Goal: Transaction & Acquisition: Purchase product/service

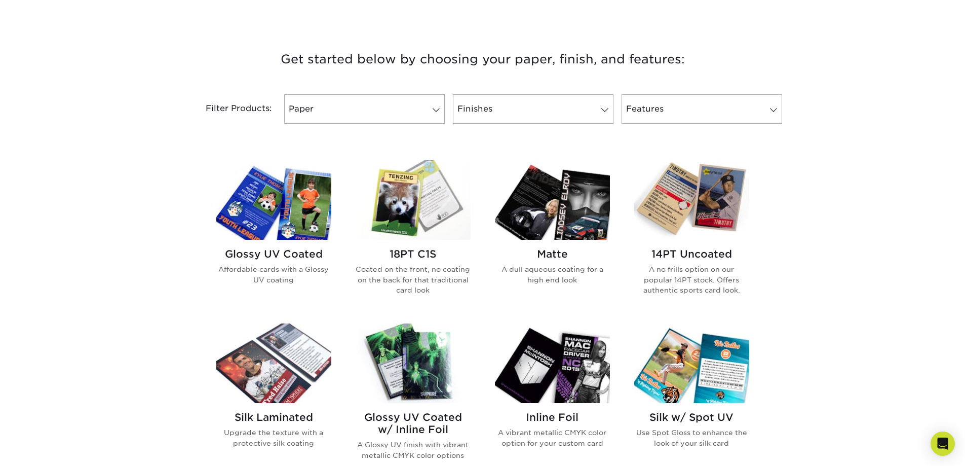
scroll to position [355, 0]
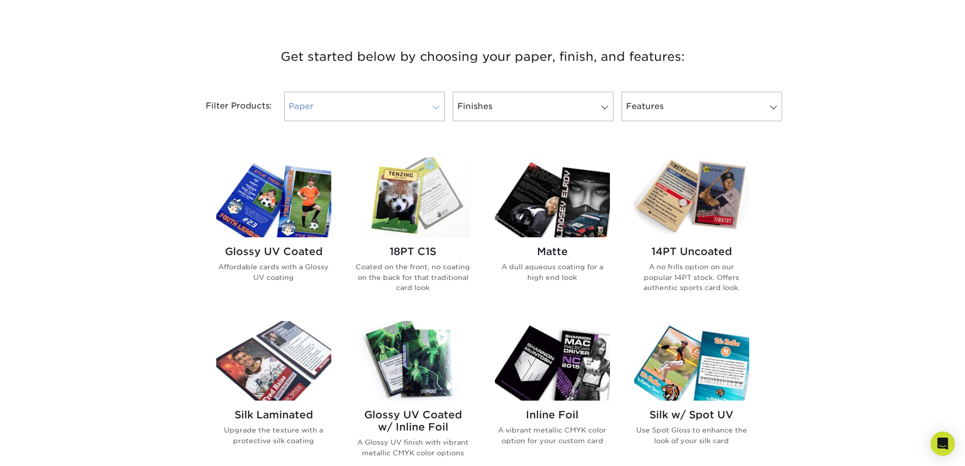
click at [403, 111] on link "Paper" at bounding box center [364, 106] width 161 height 29
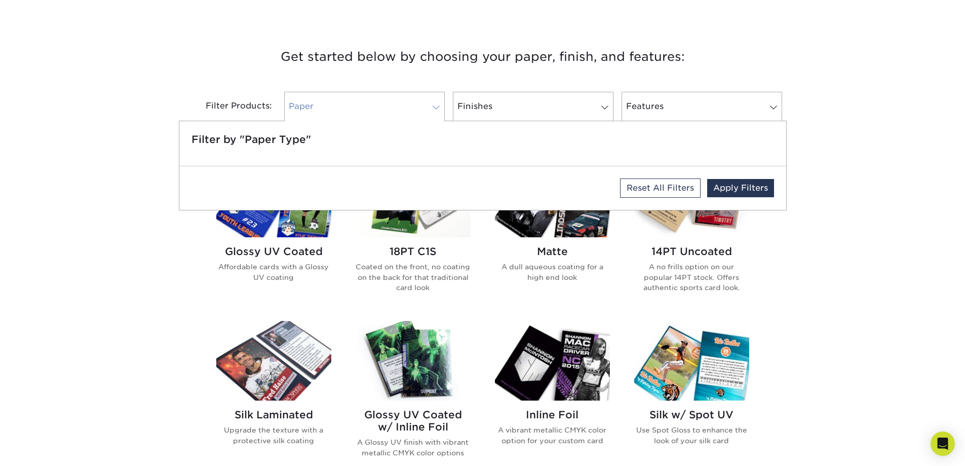
click at [403, 110] on link "Paper" at bounding box center [364, 106] width 161 height 29
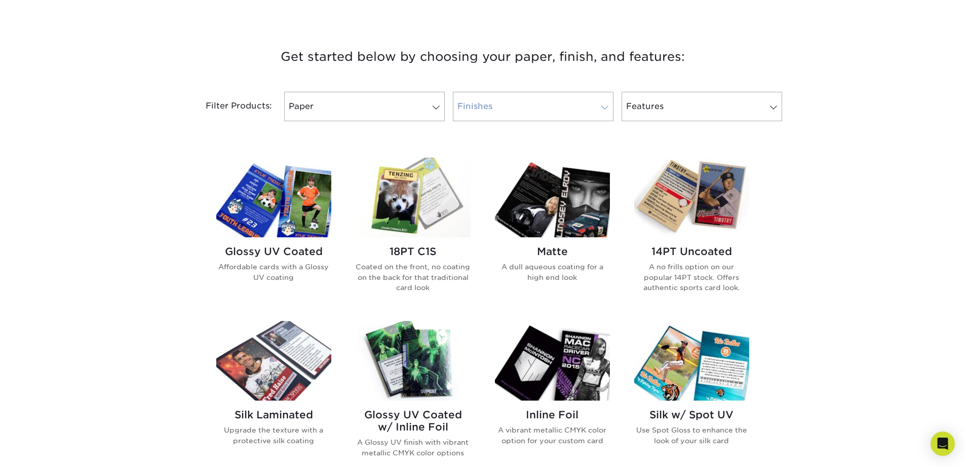
click at [503, 108] on link "Finishes" at bounding box center [533, 106] width 161 height 29
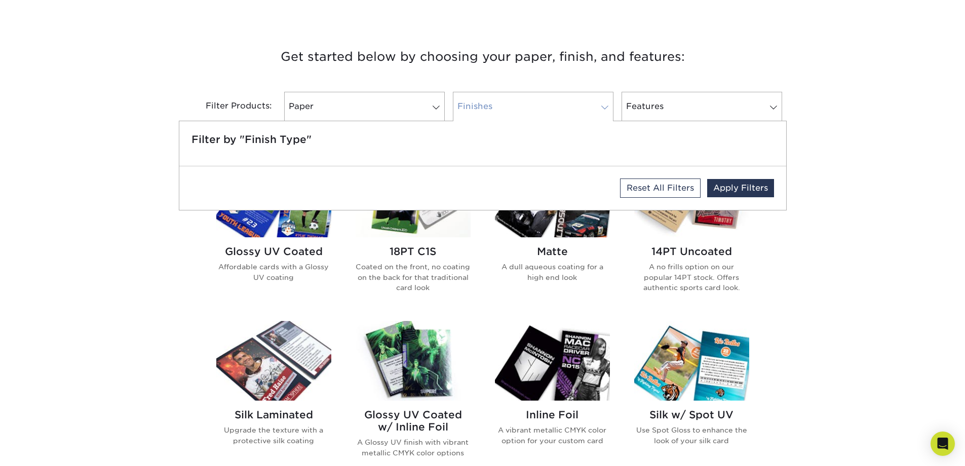
click at [503, 108] on link "Finishes" at bounding box center [533, 106] width 161 height 29
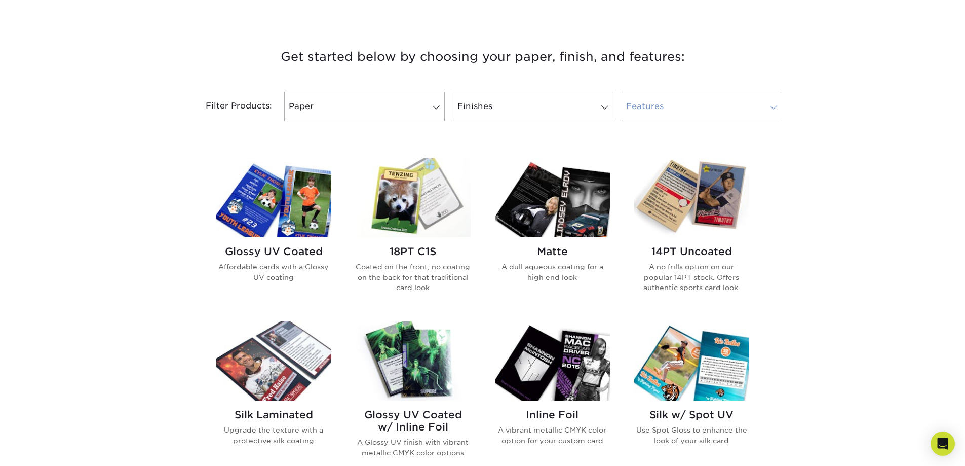
click at [679, 115] on link "Features" at bounding box center [702, 106] width 161 height 29
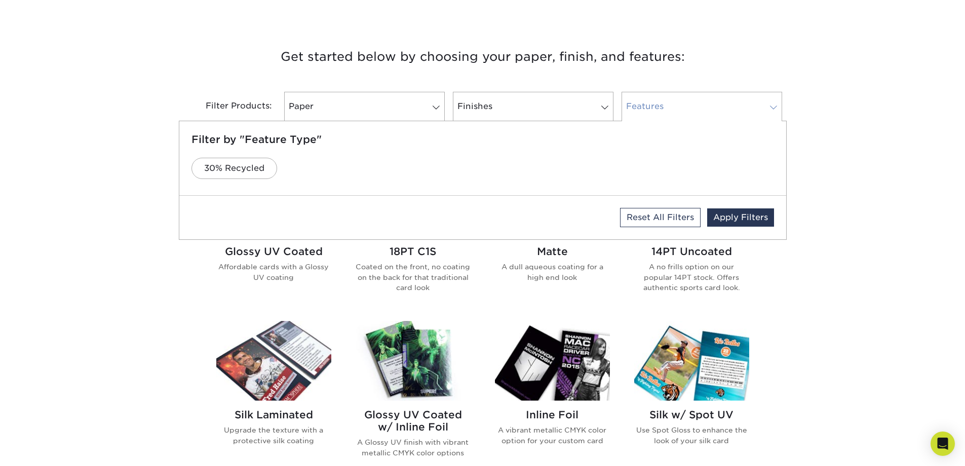
click at [679, 115] on link "Features" at bounding box center [702, 106] width 161 height 29
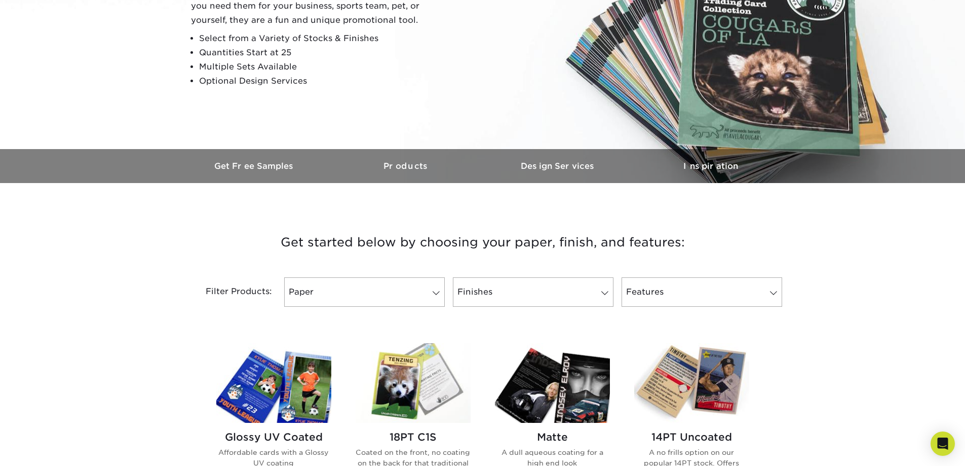
scroll to position [152, 0]
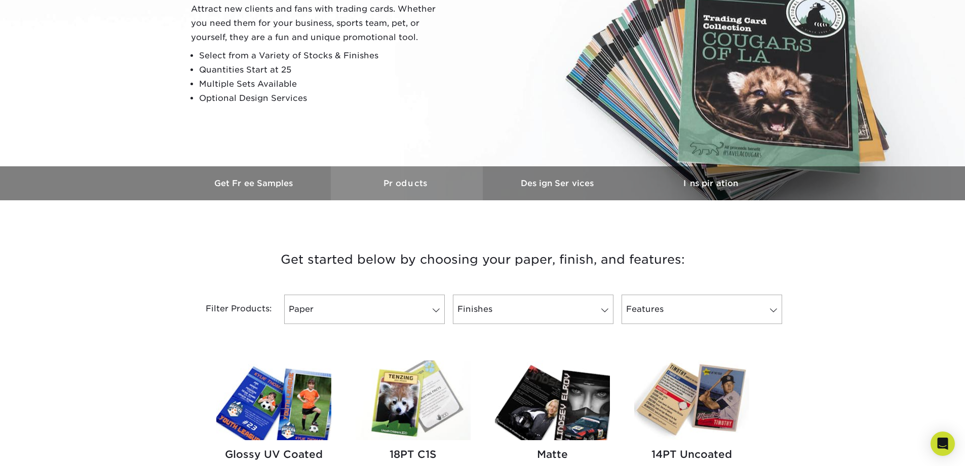
click at [402, 193] on link "Products" at bounding box center [407, 183] width 152 height 34
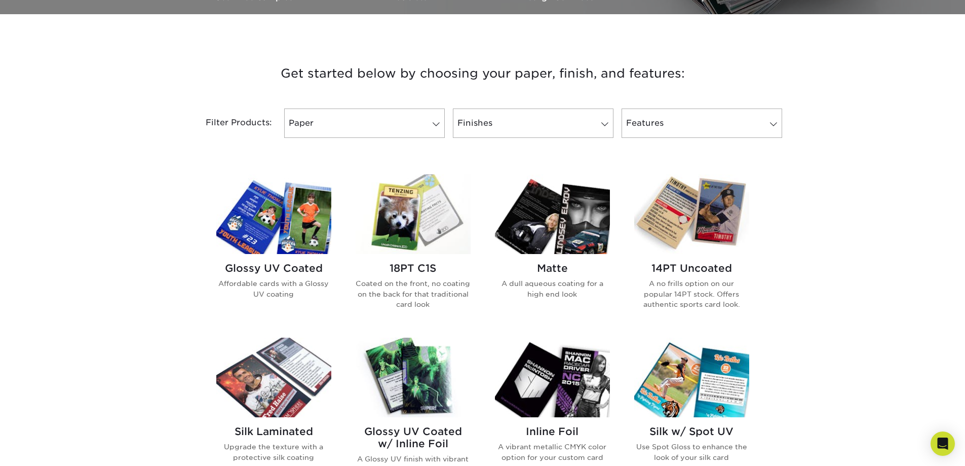
scroll to position [251, 0]
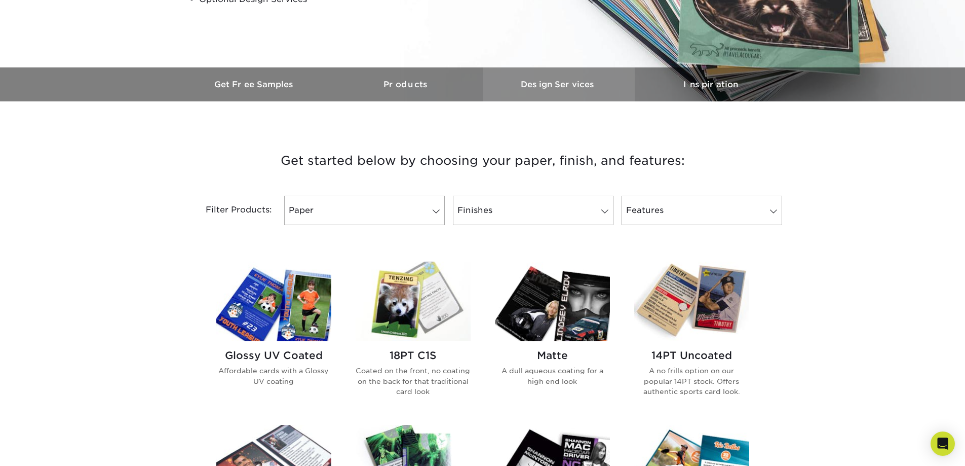
click at [550, 92] on link "Design Services" at bounding box center [559, 84] width 152 height 34
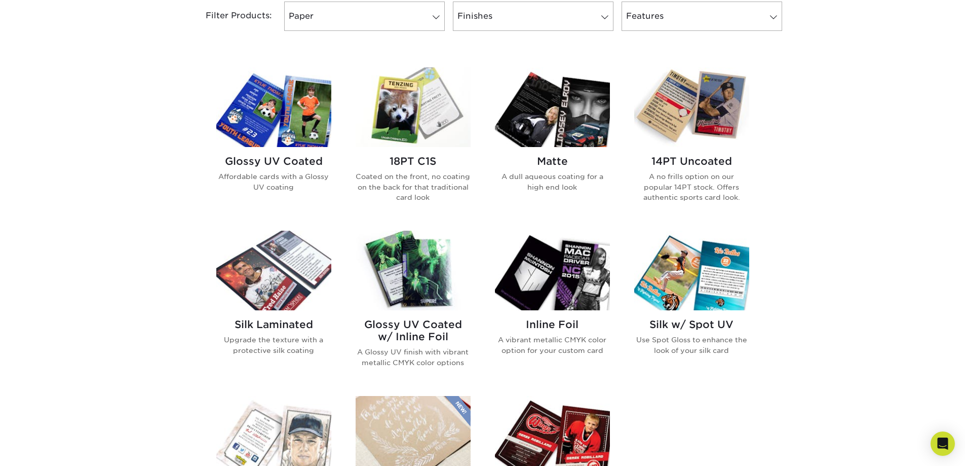
scroll to position [448, 0]
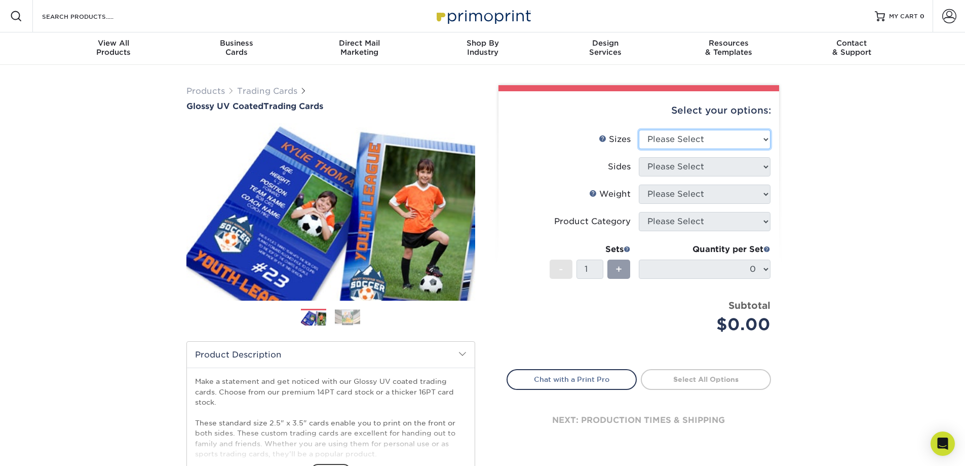
click at [682, 140] on select "Please Select 2.5" x 3.5"" at bounding box center [705, 139] width 132 height 19
select select "2.50x3.50"
click at [639, 130] on select "Please Select 2.5" x 3.5"" at bounding box center [705, 139] width 132 height 19
click at [669, 169] on select "Please Select Print Both Sides Print Front Only" at bounding box center [705, 166] width 132 height 19
select select "13abbda7-1d64-4f25-8bb2-c179b224825d"
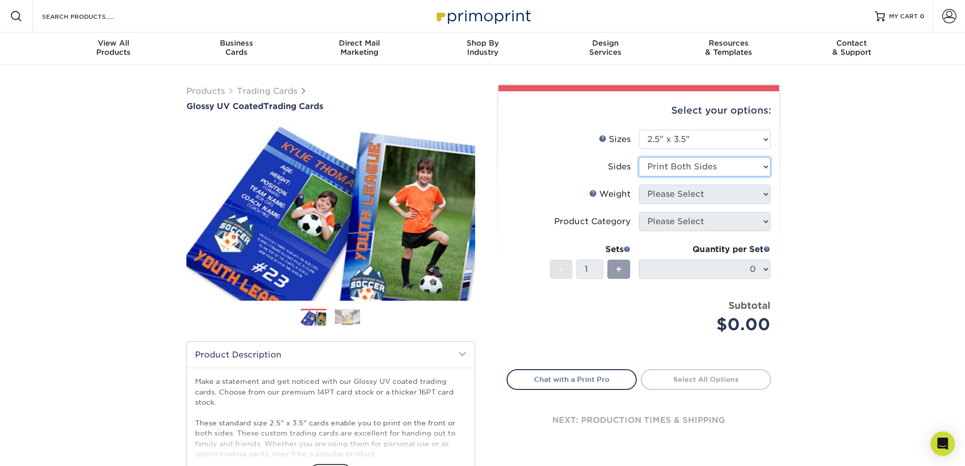
click at [639, 157] on select "Please Select Print Both Sides Print Front Only" at bounding box center [705, 166] width 132 height 19
click at [655, 192] on select "Please Select 16PT 14PT 18PT C1S" at bounding box center [705, 193] width 132 height 19
click at [592, 196] on link "Weight Help" at bounding box center [593, 193] width 8 height 8
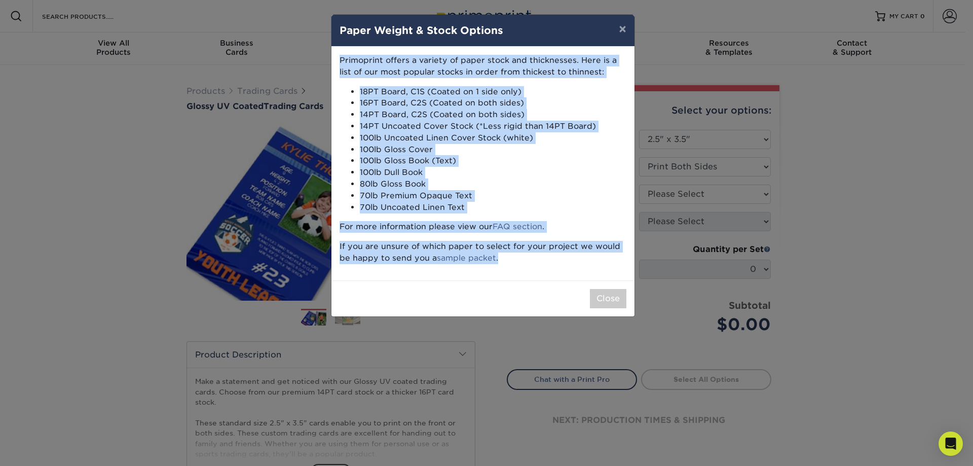
drag, startPoint x: 339, startPoint y: 56, endPoint x: 510, endPoint y: 270, distance: 273.6
click at [510, 270] on div "Primoprint offers a variety of paper stock and thicknesses. Here is a list of o…" at bounding box center [482, 164] width 303 height 234
copy div "Primoprint offers a variety of paper stock and thicknesses. Here is a list of o…"
click at [623, 27] on button "×" at bounding box center [621, 29] width 23 height 28
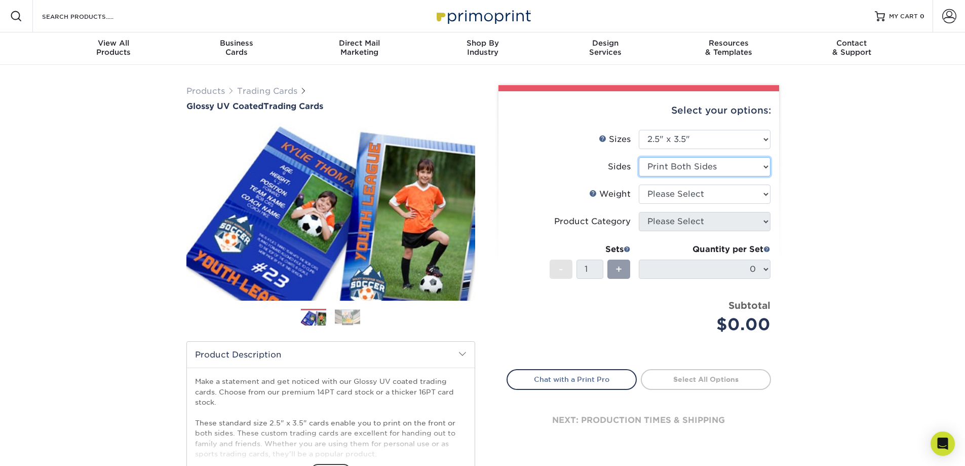
click at [692, 162] on select "Please Select Print Both Sides Print Front Only" at bounding box center [705, 166] width 132 height 19
click at [692, 165] on select "Please Select Print Both Sides Print Front Only" at bounding box center [705, 166] width 132 height 19
click at [673, 198] on select "Please Select 16PT 14PT 18PT C1S" at bounding box center [705, 193] width 132 height 19
select select "16PT"
click at [639, 184] on select "Please Select 16PT 14PT 18PT C1S" at bounding box center [705, 193] width 132 height 19
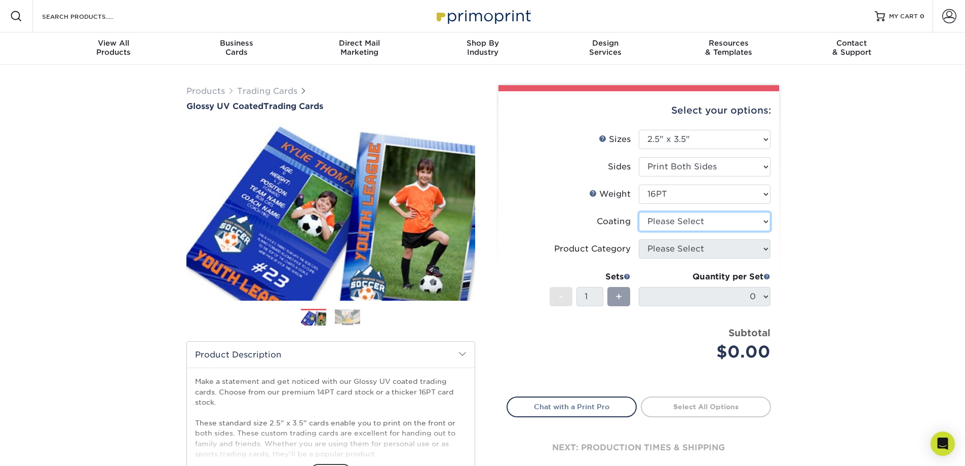
click at [659, 218] on select at bounding box center [705, 221] width 132 height 19
click at [664, 219] on select at bounding box center [705, 221] width 132 height 19
click at [660, 223] on select at bounding box center [705, 221] width 132 height 19
click at [639, 212] on select at bounding box center [705, 221] width 132 height 19
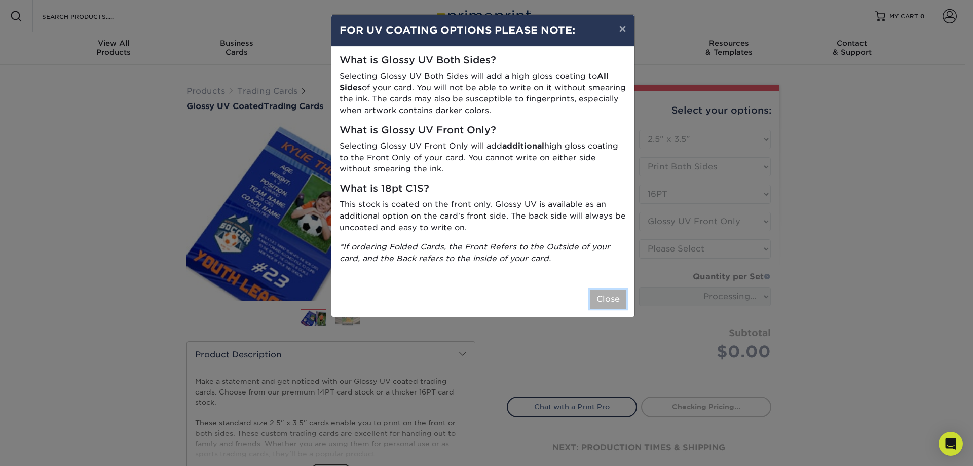
click at [600, 295] on button "Close" at bounding box center [608, 298] width 36 height 19
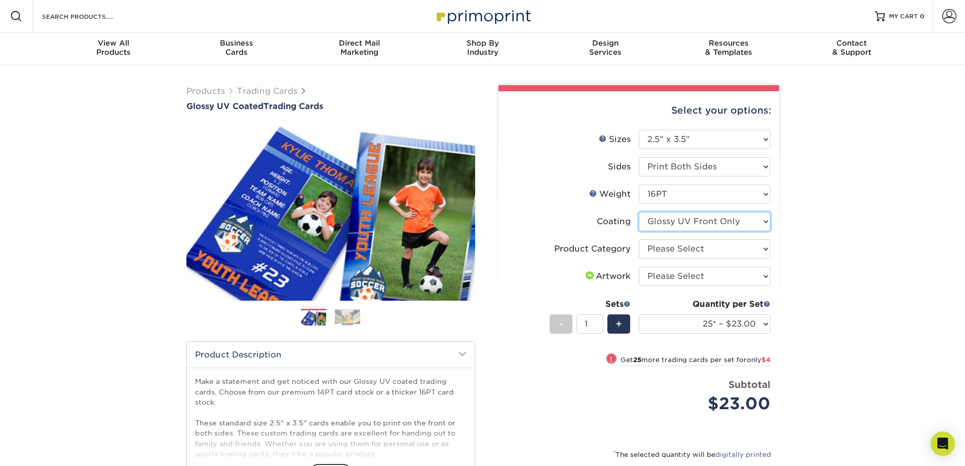
click at [676, 222] on select at bounding box center [705, 221] width 132 height 19
select select "-1"
click at [639, 212] on select at bounding box center [705, 221] width 132 height 19
select select
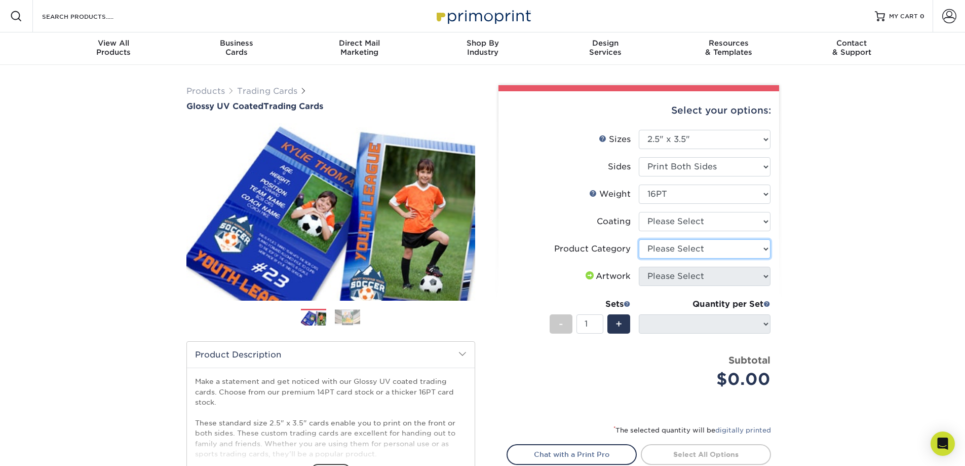
click at [671, 254] on select "Please Select Trading Cards" at bounding box center [705, 248] width 132 height 19
select select "c2f9bce9-36c2-409d-b101-c29d9d031e18"
click at [639, 239] on select "Please Select Trading Cards" at bounding box center [705, 248] width 132 height 19
click at [666, 276] on select "Please Select I will upload files I need a design - $100" at bounding box center [705, 275] width 132 height 19
select select "upload"
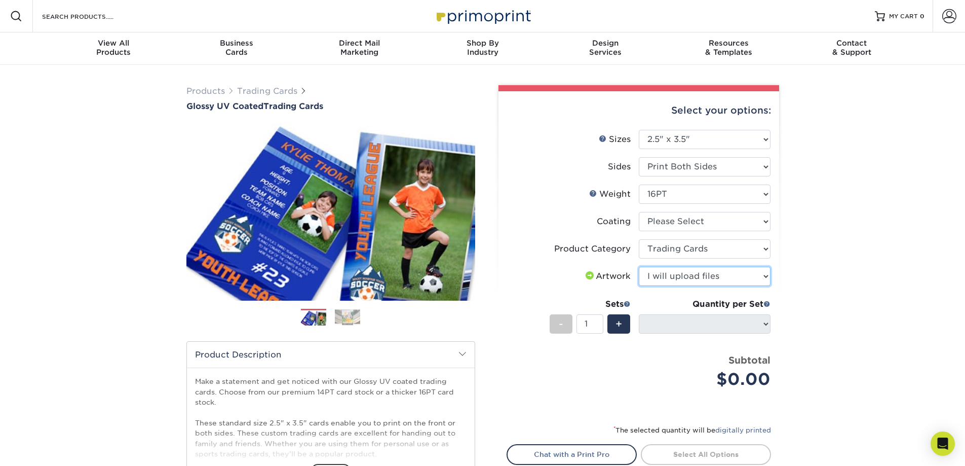
click at [639, 266] on select "Please Select I will upload files I need a design - $100" at bounding box center [705, 275] width 132 height 19
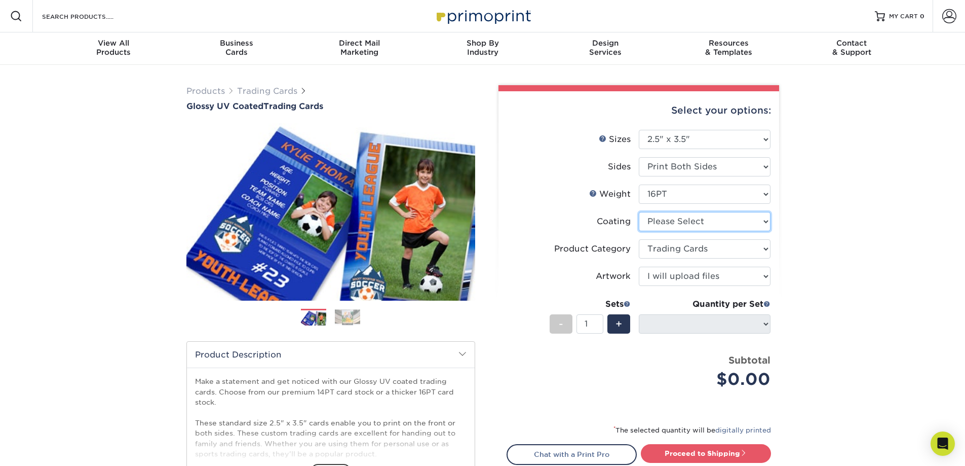
click at [690, 223] on select at bounding box center [705, 221] width 132 height 19
select select "1e8116af-acfc-44b1-83dc-8181aa338834"
click at [639, 212] on select at bounding box center [705, 221] width 132 height 19
select select "-1"
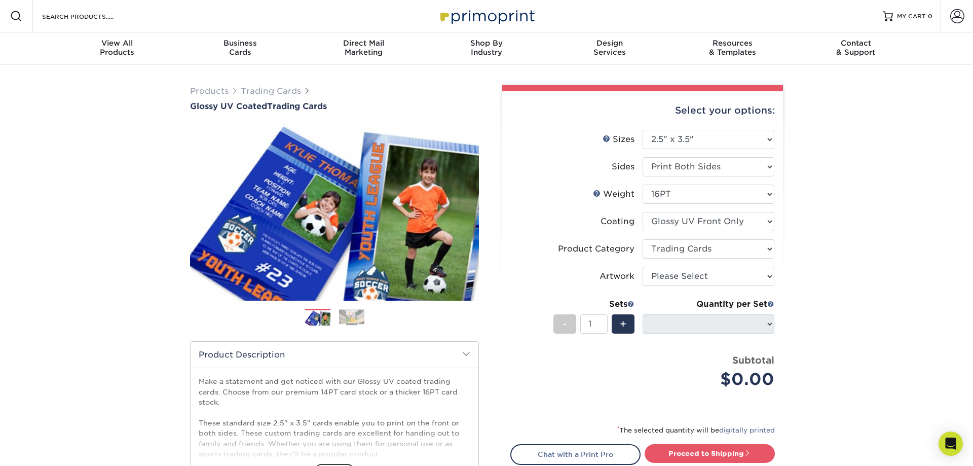
select select "-1"
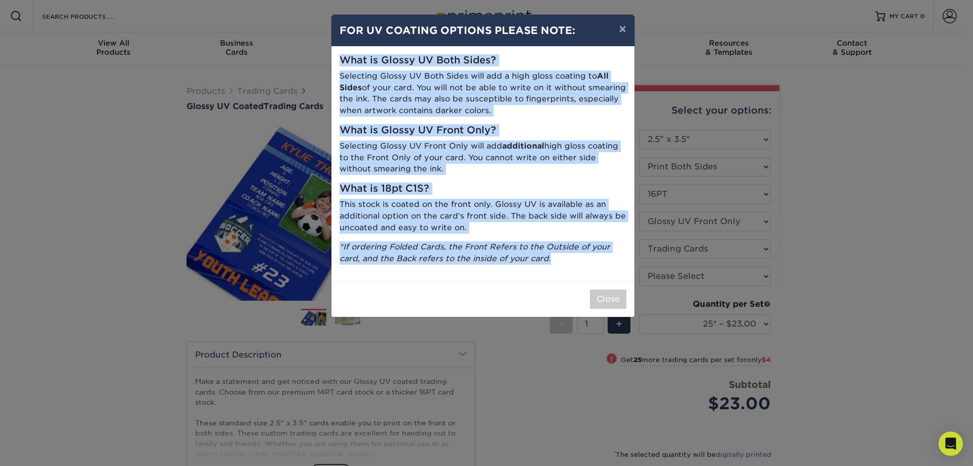
drag, startPoint x: 339, startPoint y: 59, endPoint x: 557, endPoint y: 261, distance: 297.9
click at [557, 261] on div "What is Glossy UV Both Sides? Selecting Glossy UV Both Sides will add a high gl…" at bounding box center [482, 164] width 303 height 234
copy div "What is Glossy UV Both Sides? Selecting Glossy UV Both Sides will add a high gl…"
click at [621, 31] on button "×" at bounding box center [621, 29] width 23 height 28
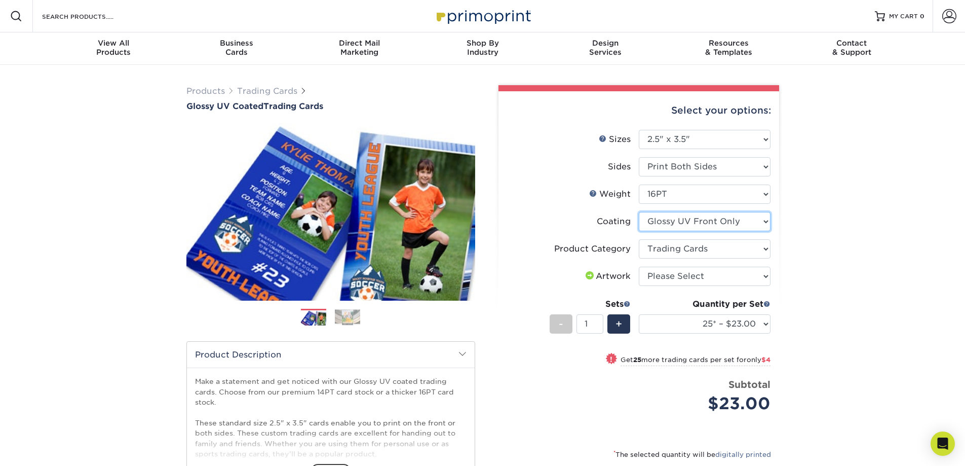
click at [696, 225] on select at bounding box center [705, 221] width 132 height 19
click at [671, 276] on select "Please Select I will upload files I need a design - $100" at bounding box center [705, 275] width 132 height 19
select select "upload"
click at [639, 266] on select "Please Select I will upload files I need a design - $100" at bounding box center [705, 275] width 132 height 19
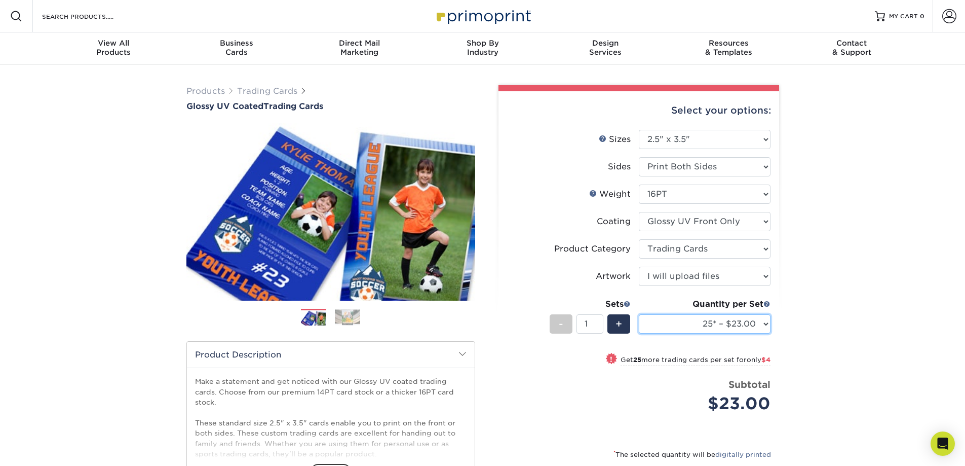
click at [686, 329] on select "25* – $23.00 50* – $27.00 75* – $33.00 100* – $37.00 250* – $47.00 500 – $58.00…" at bounding box center [705, 323] width 132 height 19
click at [639, 314] on select "25* – $23.00 50* – $27.00 75* – $33.00 100* – $37.00 250* – $47.00 500 – $58.00…" at bounding box center [705, 323] width 132 height 19
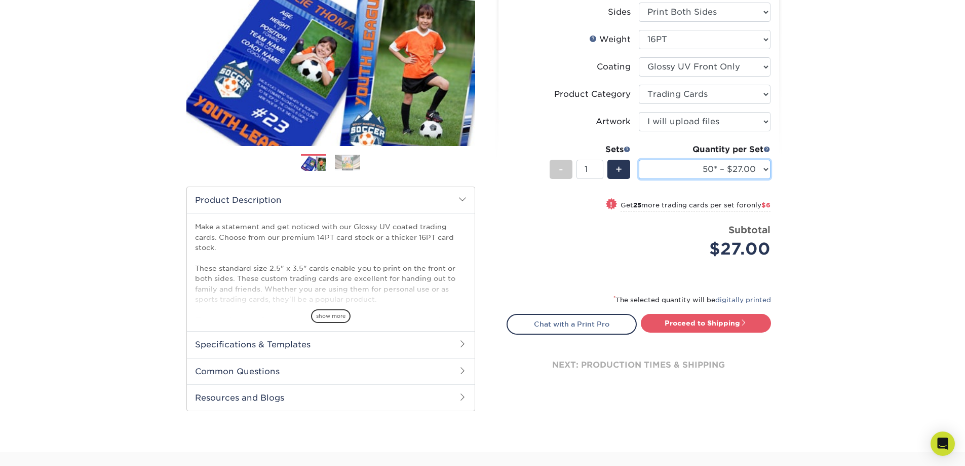
scroll to position [152, 0]
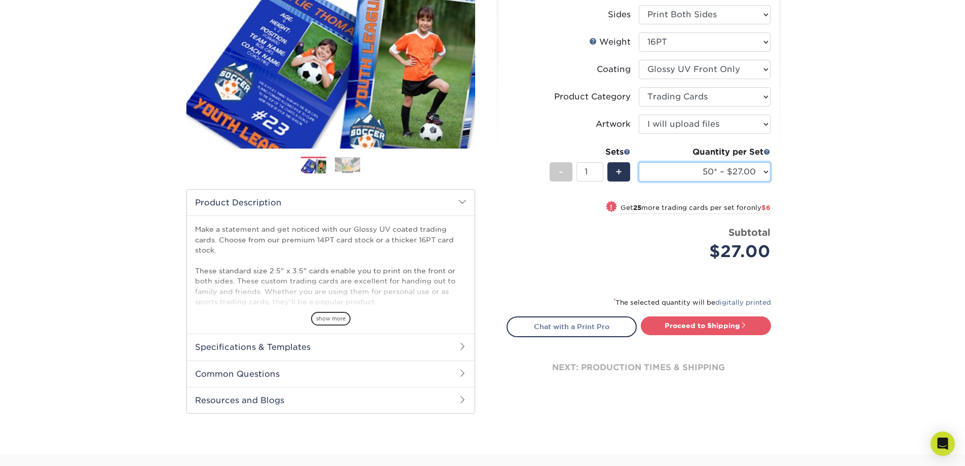
click at [752, 174] on select "25* – $23.00 50* – $27.00 75* – $33.00 100* – $37.00 250* – $47.00 500 – $58.00…" at bounding box center [705, 171] width 132 height 19
click at [639, 162] on select "25* – $23.00 50* – $27.00 75* – $33.00 100* – $37.00 250* – $47.00 500 – $58.00…" at bounding box center [705, 171] width 132 height 19
click at [766, 172] on select "25* – $23.00 50* – $27.00 75* – $33.00 100* – $37.00 250* – $47.00 500 – $58.00…" at bounding box center [705, 171] width 132 height 19
select select "25* – $23.00"
click at [639, 162] on select "25* – $23.00 50* – $27.00 75* – $33.00 100* – $37.00 250* – $47.00 500 – $58.00…" at bounding box center [705, 171] width 132 height 19
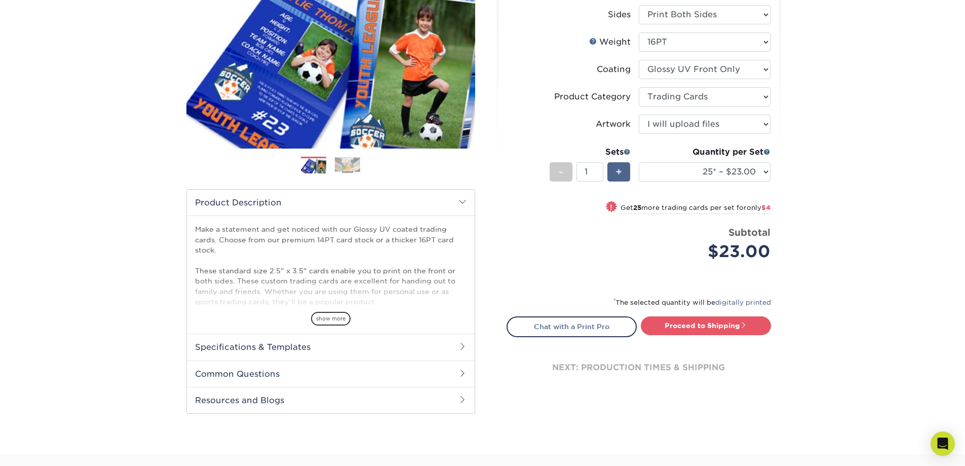
click at [620, 174] on span "+" at bounding box center [618, 171] width 7 height 15
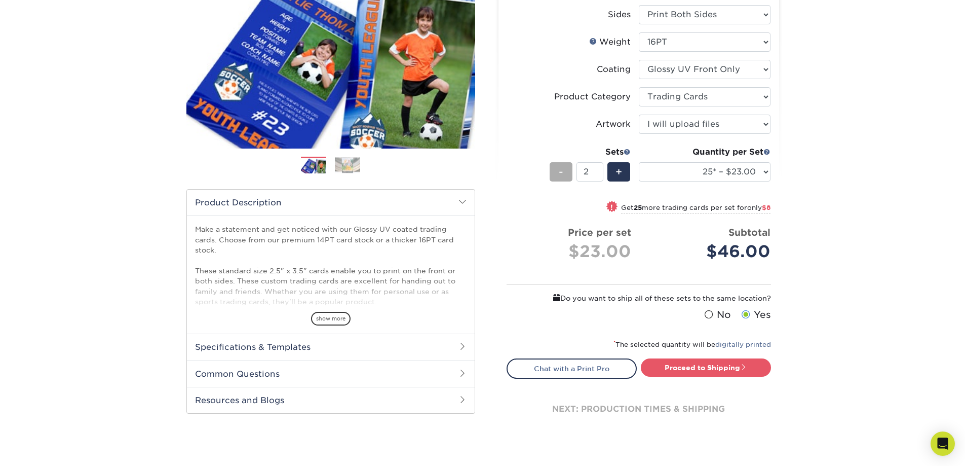
click at [554, 174] on div "-" at bounding box center [561, 171] width 23 height 19
type input "1"
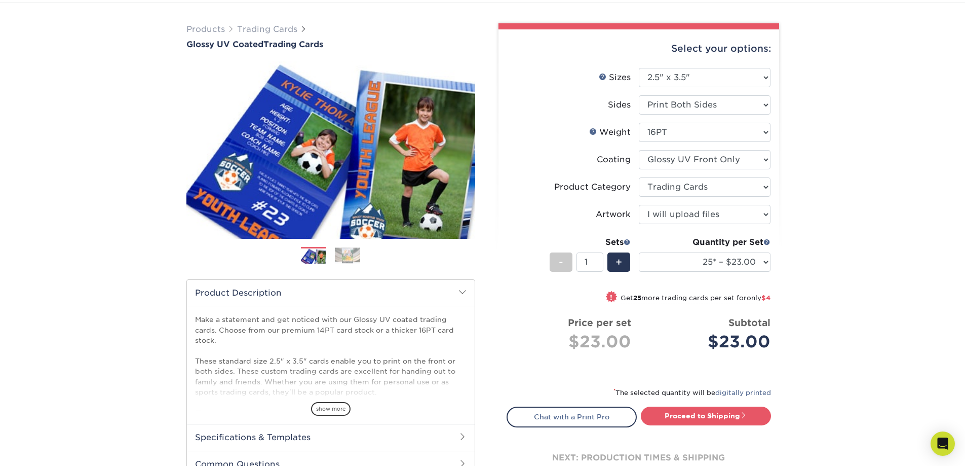
scroll to position [0, 0]
